Goal: Obtain resource: Download file/media

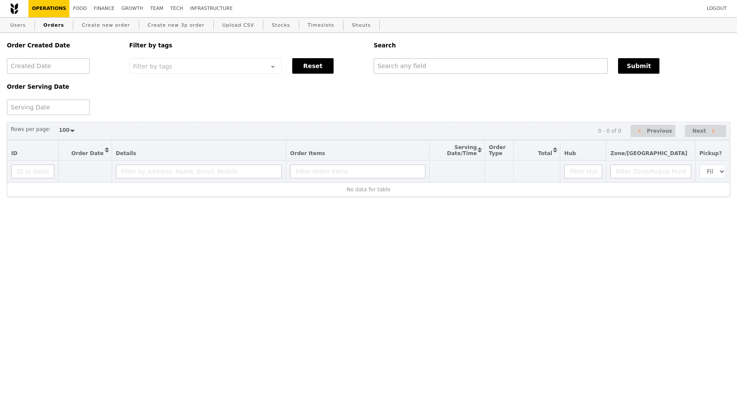
select select "100"
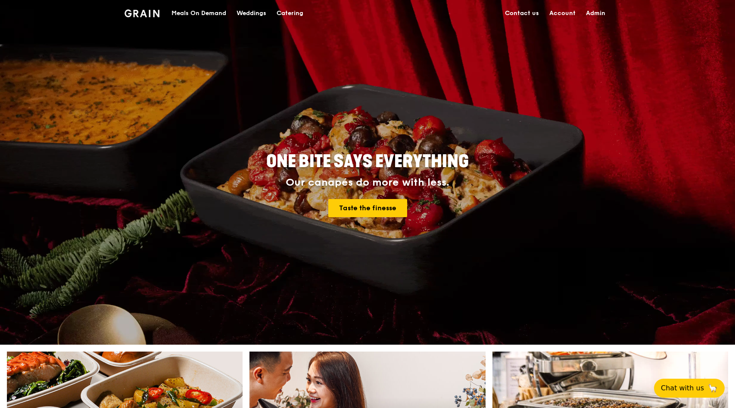
click at [287, 12] on div "Catering" at bounding box center [290, 13] width 27 height 26
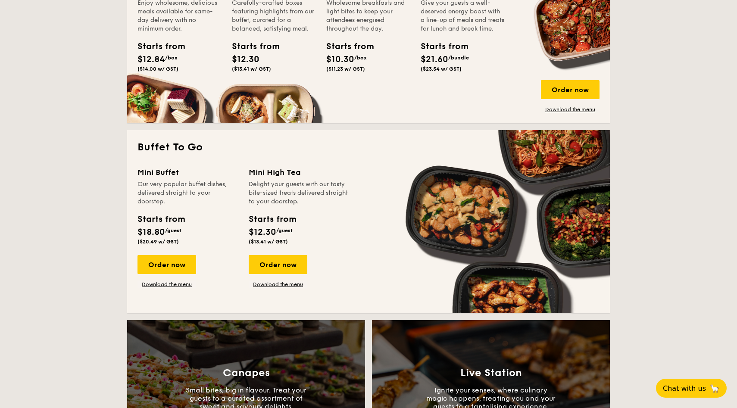
scroll to position [663, 0]
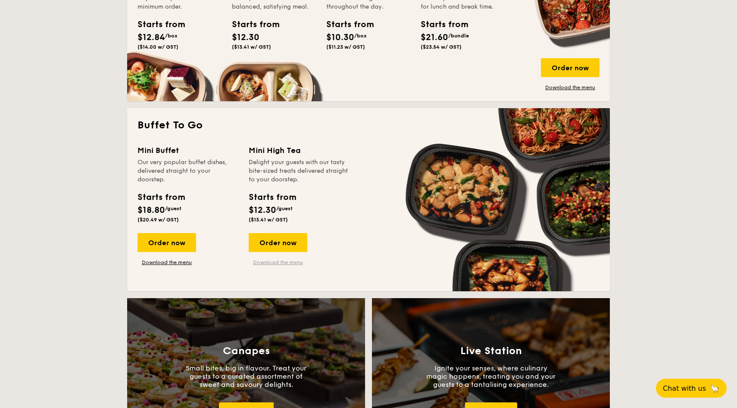
click at [281, 261] on link "Download the menu" at bounding box center [278, 262] width 59 height 7
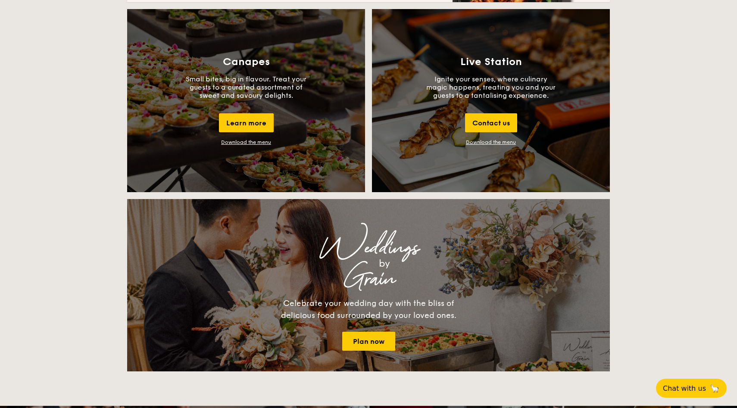
scroll to position [952, 0]
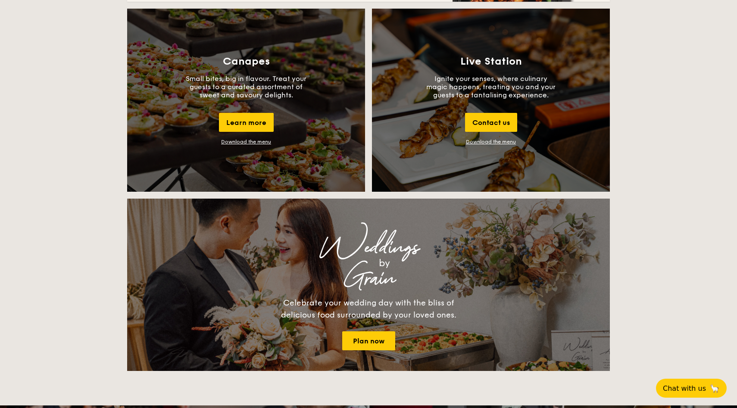
click at [261, 142] on div "Download the menu" at bounding box center [246, 142] width 50 height 6
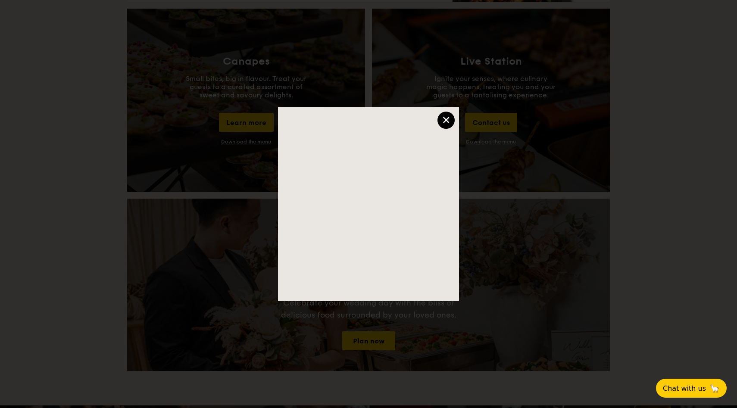
click at [450, 116] on div "×" at bounding box center [445, 120] width 17 height 17
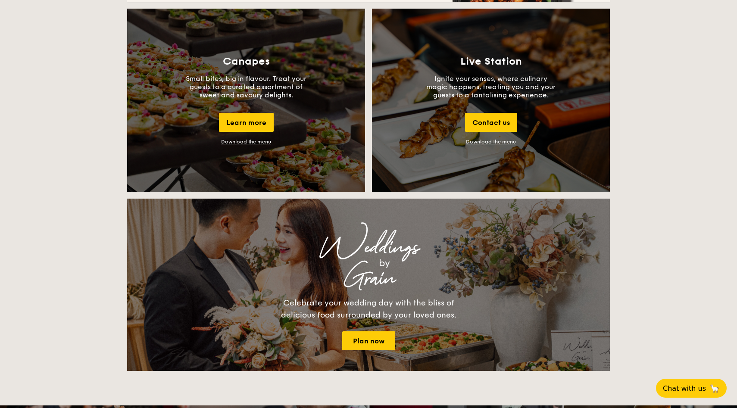
click at [481, 142] on link "Download the menu" at bounding box center [491, 142] width 50 height 6
click at [248, 143] on div "Download the menu" at bounding box center [246, 142] width 50 height 6
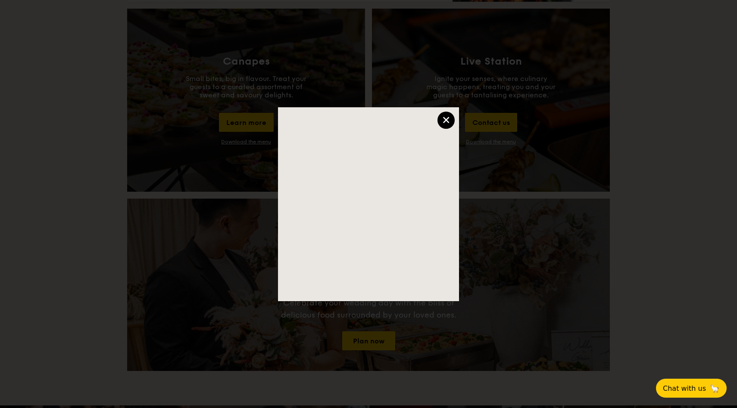
click at [451, 123] on div "×" at bounding box center [445, 120] width 17 height 17
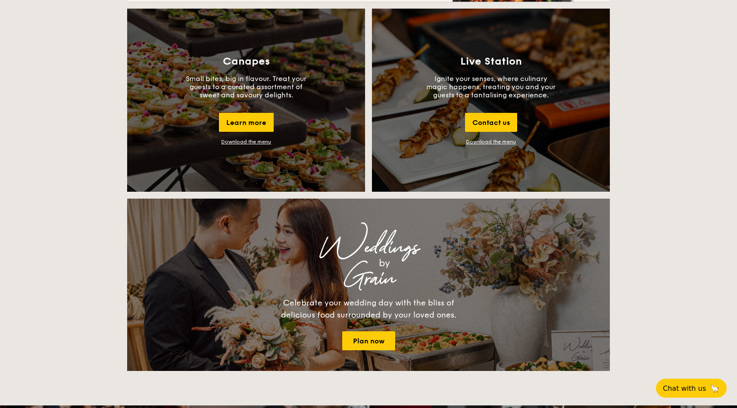
click at [643, 122] on div "National Day The best of local cuisine with a modern twist, perfect for indulgi…" at bounding box center [368, 185] width 737 height 1872
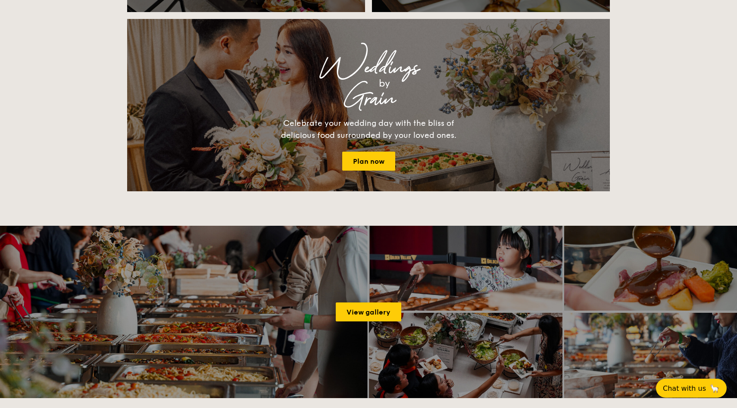
scroll to position [1134, 0]
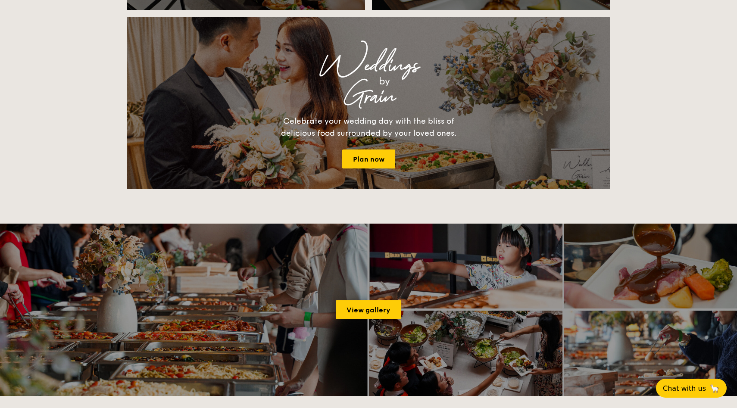
drag, startPoint x: 664, startPoint y: 96, endPoint x: 664, endPoint y: 133, distance: 37.5
click at [664, 104] on div "National Day The best of local cuisine with a modern twist, perfect for indulgi…" at bounding box center [368, 3] width 737 height 1872
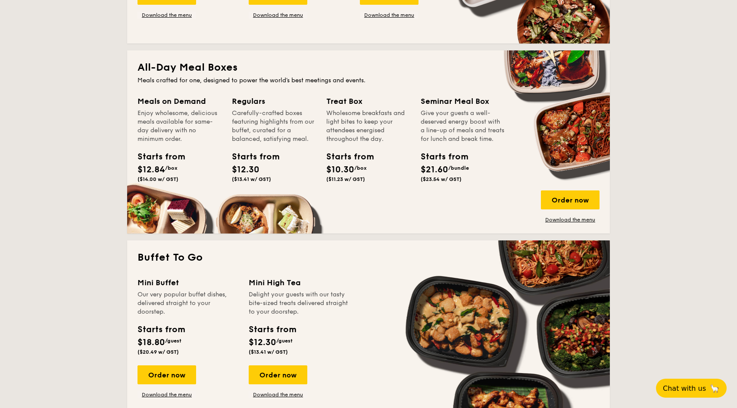
scroll to position [531, 0]
drag, startPoint x: 658, startPoint y: 114, endPoint x: 658, endPoint y: 125, distance: 10.8
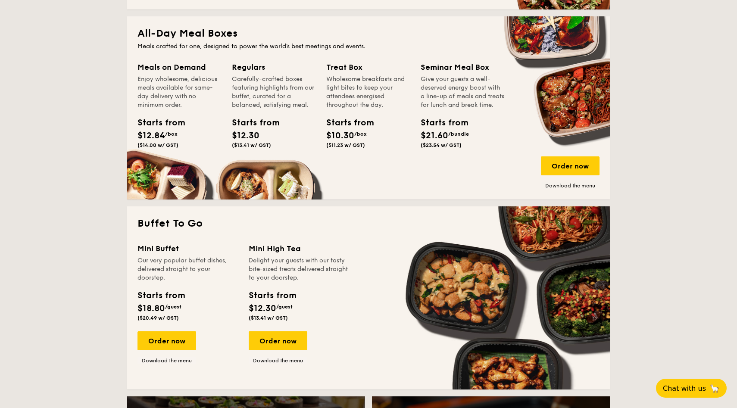
scroll to position [0, 0]
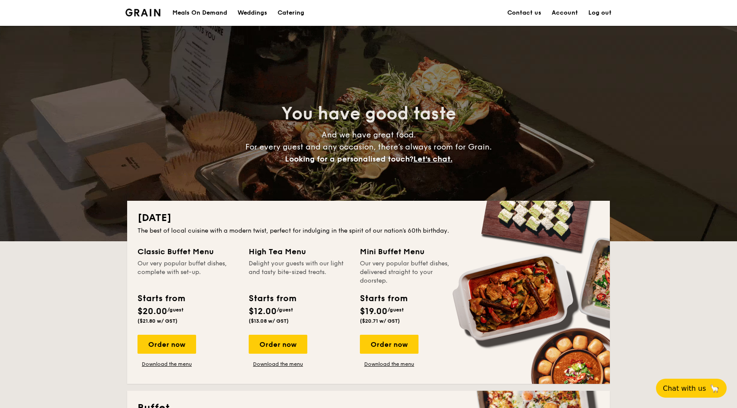
click at [205, 11] on div "Meals On Demand" at bounding box center [199, 13] width 55 height 26
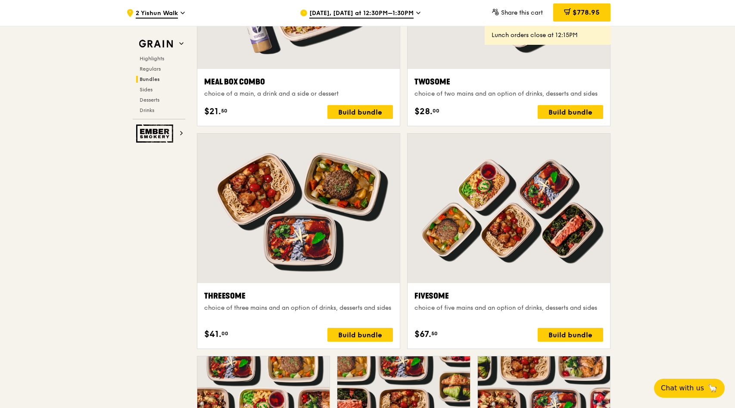
scroll to position [1304, 0]
